Goal: Entertainment & Leisure: Consume media (video, audio)

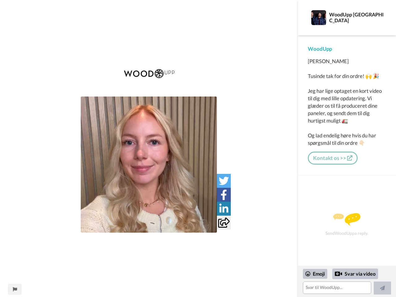
click at [149, 165] on img at bounding box center [149, 165] width 136 height 136
click at [224, 181] on icon at bounding box center [224, 181] width 10 height 10
click at [224, 195] on icon at bounding box center [224, 195] width 6 height 10
click at [224, 209] on icon at bounding box center [223, 209] width 9 height 10
click at [224, 222] on icon at bounding box center [223, 223] width 11 height 10
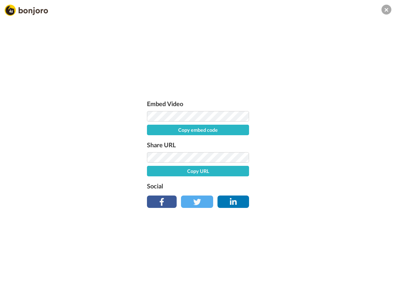
click at [15, 289] on div "Embed Video Copy embed code Share URL Copy URL Social" at bounding box center [198, 181] width 396 height 297
click at [347, 282] on div "Embed Video Copy embed code Share URL Copy URL Social" at bounding box center [198, 181] width 396 height 297
click at [315, 274] on div "Embed Video Copy embed code Share URL Copy URL Social" at bounding box center [198, 181] width 396 height 297
click at [355, 274] on div "Embed Video Copy embed code Share URL Copy URL Social" at bounding box center [198, 181] width 396 height 297
click at [382, 288] on div "Embed Video Copy embed code Share URL Copy URL Social" at bounding box center [198, 181] width 396 height 297
